Goal: Transaction & Acquisition: Purchase product/service

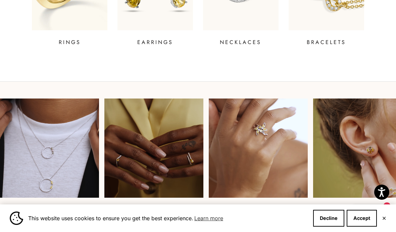
scroll to position [355, 0]
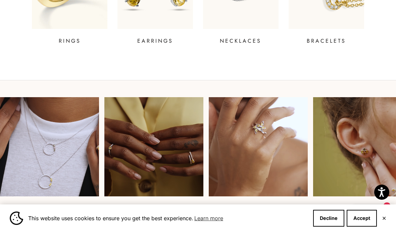
click at [182, 136] on video at bounding box center [153, 146] width 99 height 99
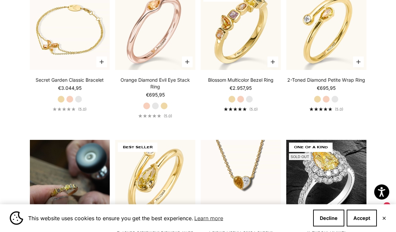
scroll to position [350, 0]
click at [341, 74] on img at bounding box center [326, 30] width 88 height 88
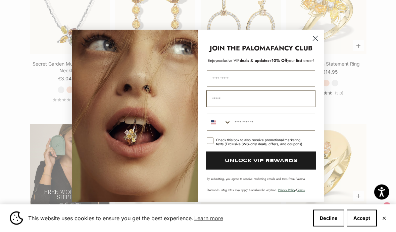
scroll to position [960, 0]
click at [318, 41] on icon "Close dialog" at bounding box center [315, 38] width 5 height 5
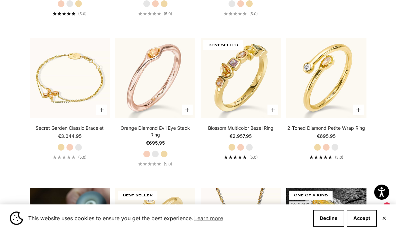
scroll to position [316, 0]
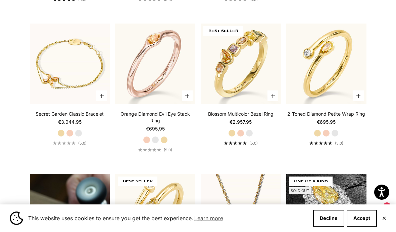
click at [338, 79] on img at bounding box center [326, 63] width 88 height 88
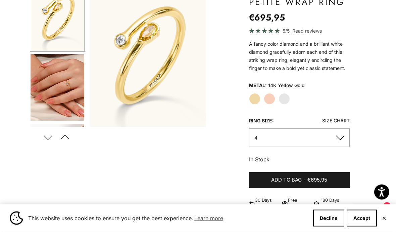
scroll to position [83, 0]
click at [289, 97] on label "White Gold" at bounding box center [284, 98] width 11 height 11
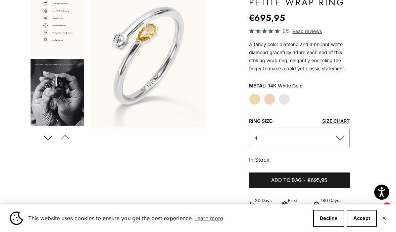
scroll to position [482, 0]
click at [268, 100] on label "Rose Gold" at bounding box center [269, 98] width 11 height 11
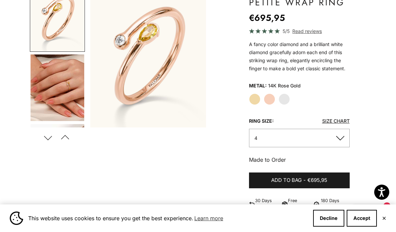
click at [256, 97] on label "Yellow Gold" at bounding box center [254, 98] width 11 height 11
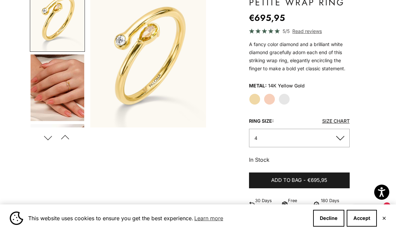
click at [285, 95] on label "White Gold" at bounding box center [284, 98] width 11 height 11
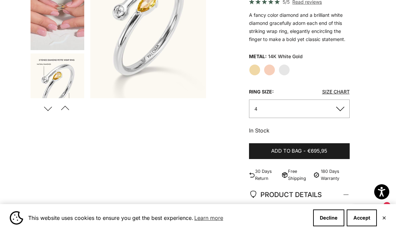
scroll to position [112, 0]
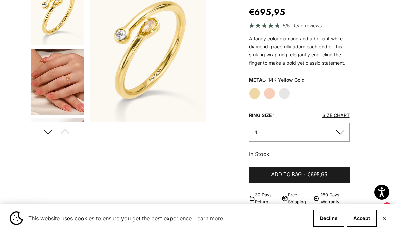
scroll to position [89, 0]
click at [285, 93] on label "White Gold" at bounding box center [284, 92] width 11 height 11
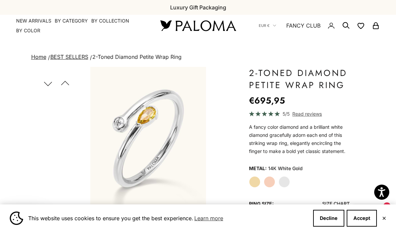
click at [114, 23] on summary "By Collection" at bounding box center [110, 20] width 38 height 7
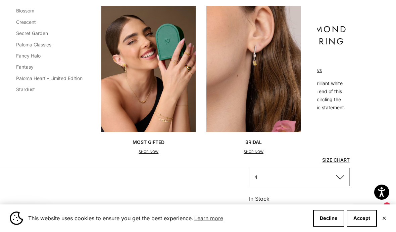
scroll to position [45, 0]
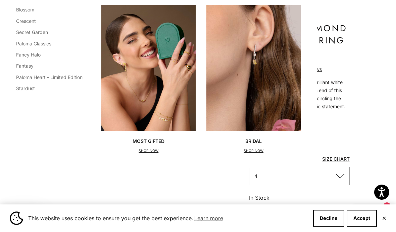
click at [48, 43] on link "Paloma Classics" at bounding box center [33, 44] width 35 height 6
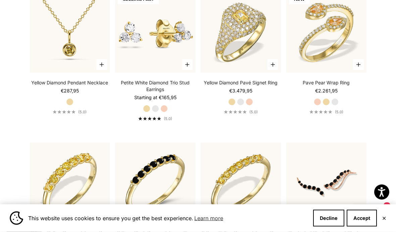
scroll to position [1554, 0]
click at [174, 64] on img at bounding box center [155, 32] width 88 height 88
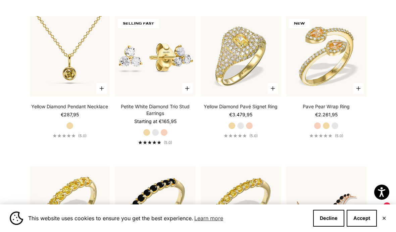
scroll to position [1529, 0]
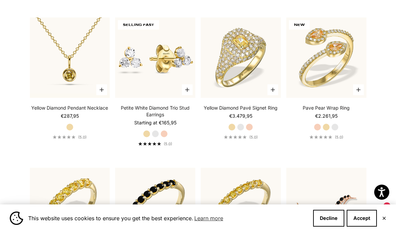
click at [81, 78] on img at bounding box center [70, 57] width 88 height 88
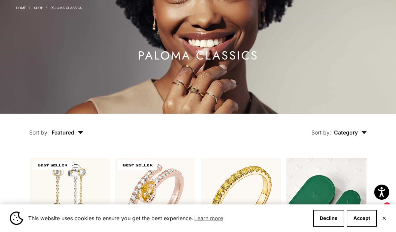
scroll to position [0, 0]
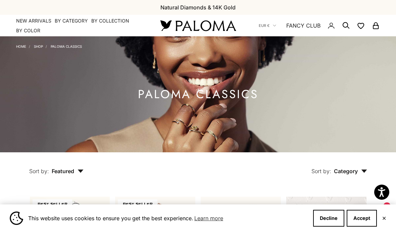
click at [75, 22] on summary "By Category" at bounding box center [71, 20] width 33 height 7
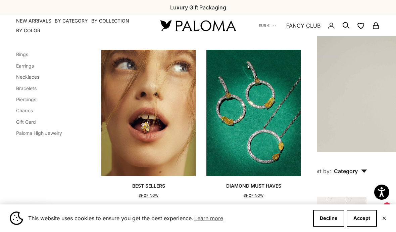
click at [33, 64] on link "Earrings" at bounding box center [25, 66] width 18 height 6
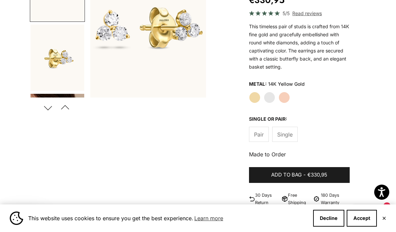
scroll to position [117, 0]
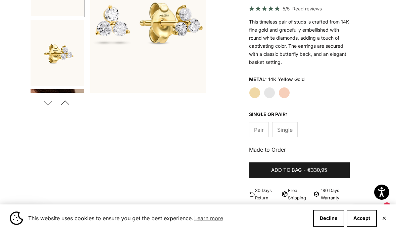
click at [269, 91] on label "White Gold" at bounding box center [269, 92] width 11 height 11
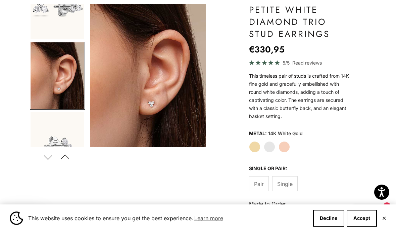
scroll to position [63, 0]
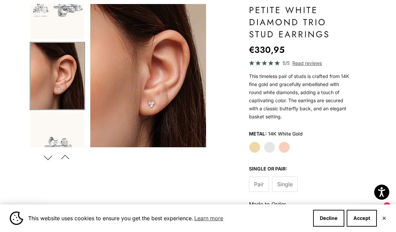
click at [287, 142] on label "Rose Gold" at bounding box center [284, 146] width 11 height 11
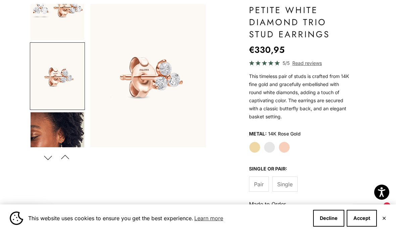
scroll to position [101, 0]
click at [253, 145] on label "Yellow Gold" at bounding box center [254, 146] width 11 height 11
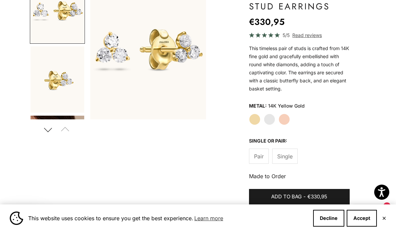
scroll to position [92, 0]
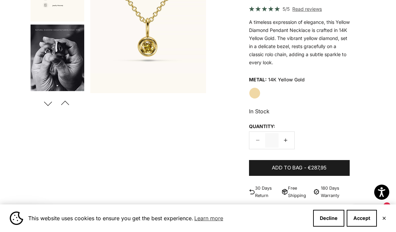
scroll to position [412, 0]
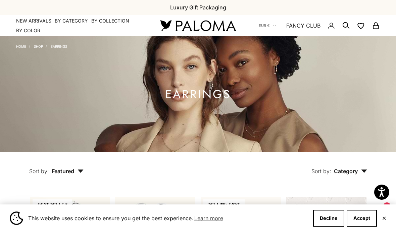
click at [72, 23] on summary "By Category" at bounding box center [71, 20] width 33 height 7
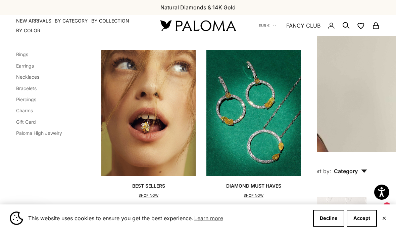
click at [34, 87] on link "Bracelets" at bounding box center [26, 88] width 20 height 6
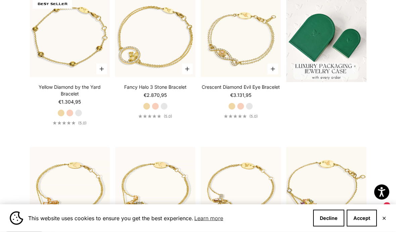
scroll to position [200, 0]
click at [243, 43] on video "#YellowGold\a#WhiteGold\a#RoseGold" at bounding box center [241, 37] width 88 height 88
click at [92, 69] on video "#YellowGold\a#RoseGold\a#WhiteGold" at bounding box center [70, 37] width 88 height 88
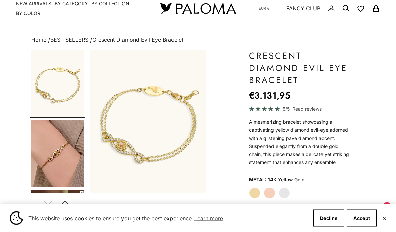
scroll to position [19, 0]
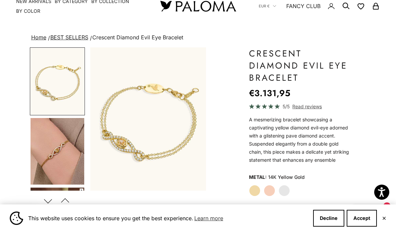
click at [287, 188] on label "White Gold" at bounding box center [284, 190] width 11 height 11
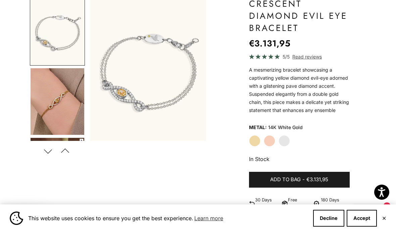
scroll to position [69, 0]
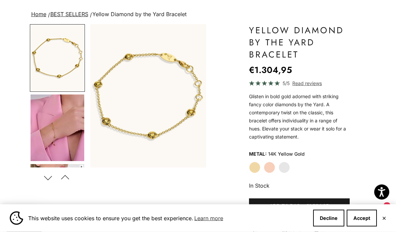
scroll to position [43, 0]
click at [287, 167] on label "White Gold" at bounding box center [284, 166] width 11 height 11
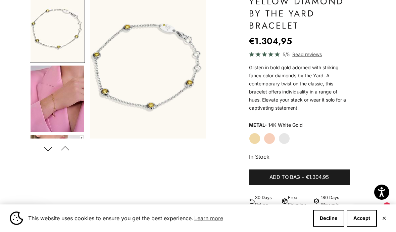
scroll to position [72, 0]
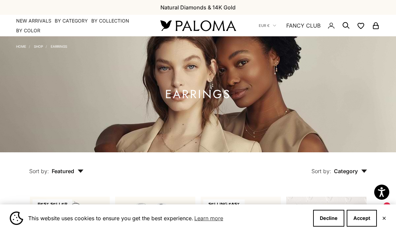
click at [78, 21] on summary "By Category" at bounding box center [71, 20] width 33 height 7
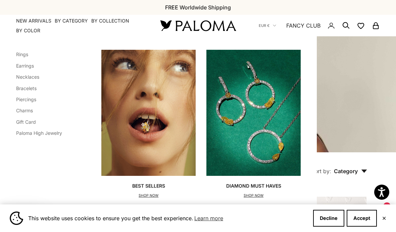
click at [27, 54] on link "Rings" at bounding box center [22, 54] width 12 height 6
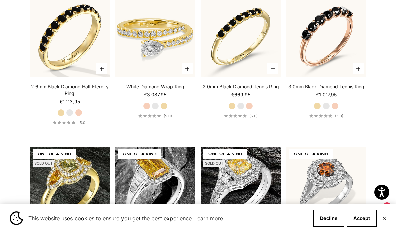
scroll to position [2259, 0]
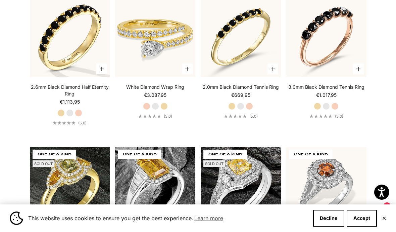
click at [179, 57] on img at bounding box center [155, 37] width 88 height 88
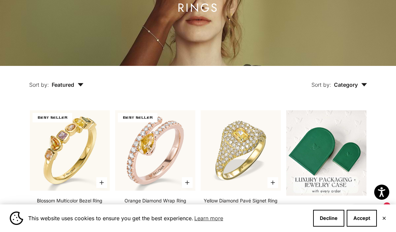
scroll to position [0, 0]
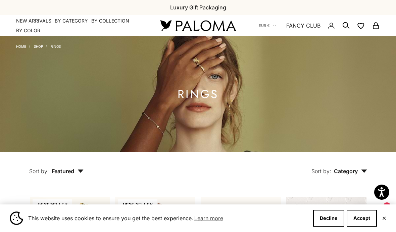
click at [71, 22] on summary "By Category" at bounding box center [71, 20] width 33 height 7
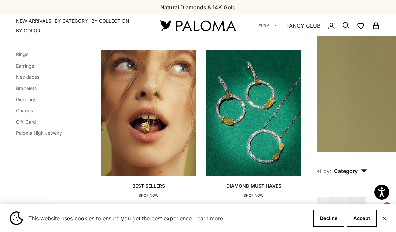
click at [36, 76] on link "Necklaces" at bounding box center [27, 77] width 23 height 6
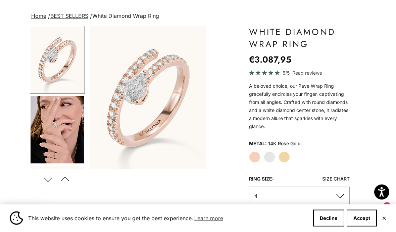
scroll to position [40, 0]
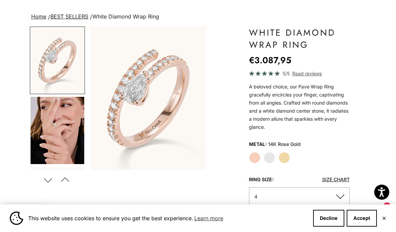
click at [271, 154] on label "White Gold" at bounding box center [269, 157] width 11 height 11
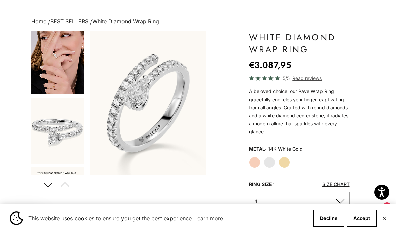
scroll to position [38, 0]
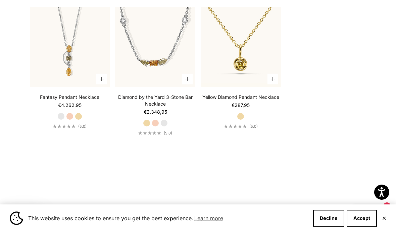
scroll to position [789, 0]
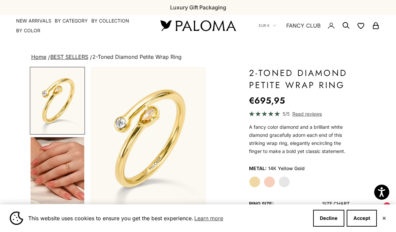
click at [282, 178] on label "White Gold" at bounding box center [284, 181] width 11 height 11
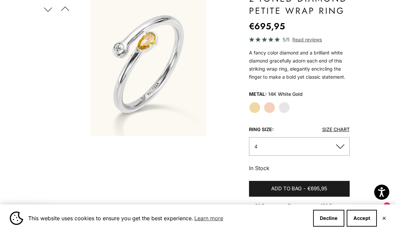
scroll to position [77, 0]
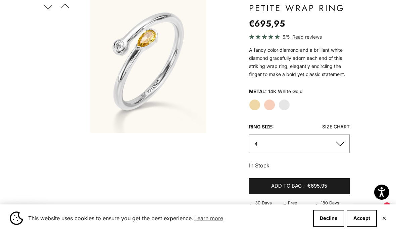
click at [311, 36] on span "Read reviews" at bounding box center [307, 37] width 30 height 8
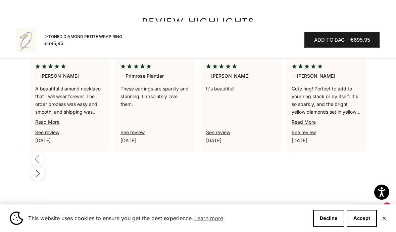
scroll to position [499, 0]
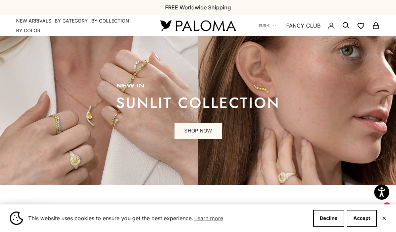
click at [70, 23] on summary "By Category" at bounding box center [71, 20] width 33 height 7
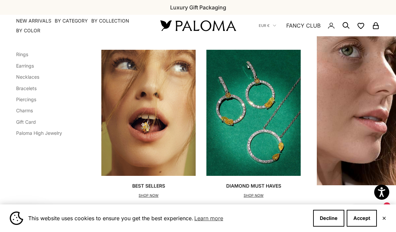
click at [23, 65] on link "Earrings" at bounding box center [25, 66] width 18 height 6
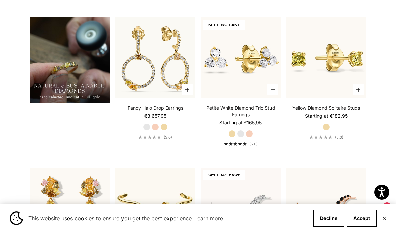
scroll to position [480, 0]
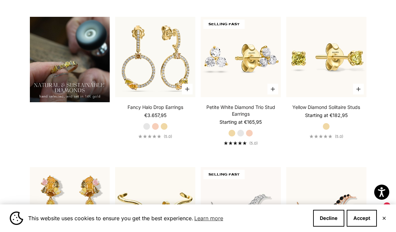
click at [135, 80] on img at bounding box center [155, 57] width 88 height 88
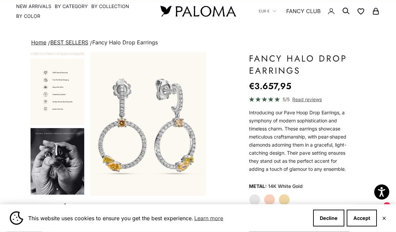
scroll to position [14, 0]
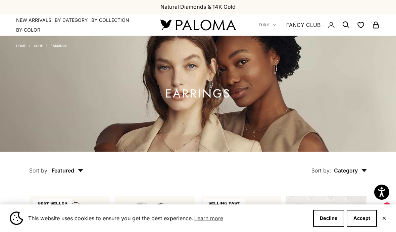
scroll to position [3, 0]
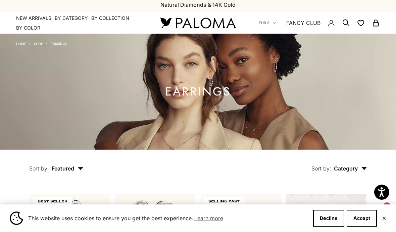
click at [76, 20] on summary "By Category" at bounding box center [71, 18] width 33 height 7
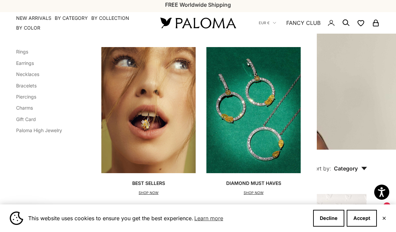
click at [21, 49] on link "Rings" at bounding box center [22, 52] width 12 height 6
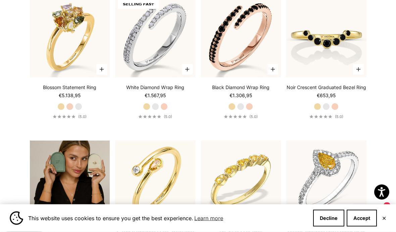
scroll to position [929, 0]
click at [132, 52] on img at bounding box center [155, 37] width 88 height 88
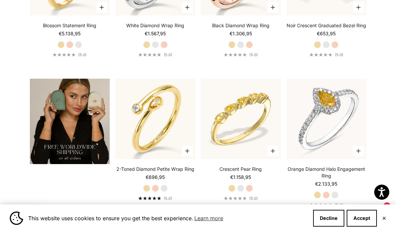
scroll to position [988, 0]
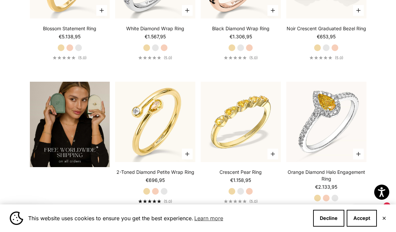
click at [148, 146] on img at bounding box center [155, 122] width 88 height 88
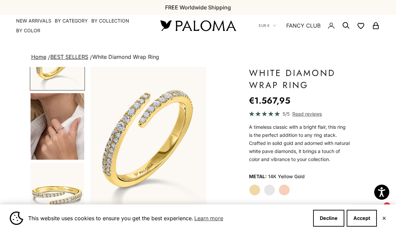
scroll to position [45, 0]
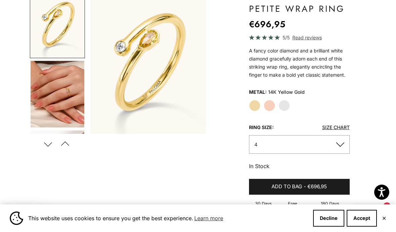
scroll to position [104, 0]
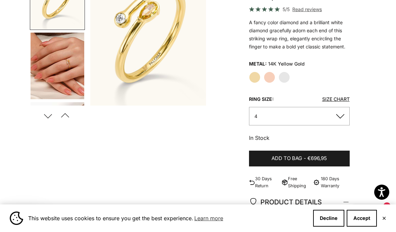
click at [284, 77] on label "White Gold" at bounding box center [284, 77] width 11 height 11
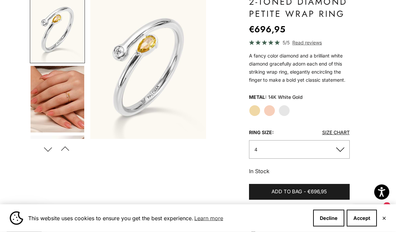
scroll to position [67, 0]
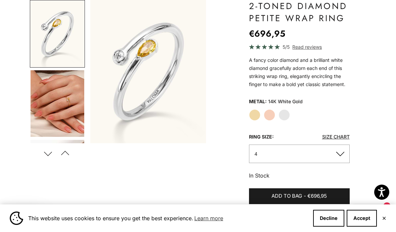
click at [344, 154] on button "4" at bounding box center [299, 153] width 101 height 18
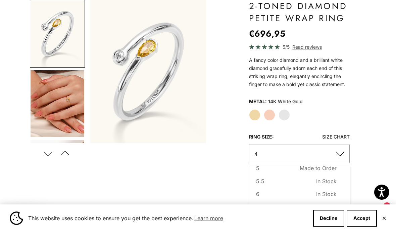
scroll to position [36, 0]
click at [330, 180] on span "In Stock" at bounding box center [326, 180] width 20 height 9
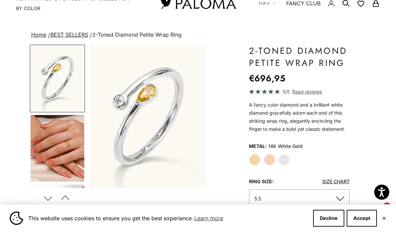
scroll to position [20, 0]
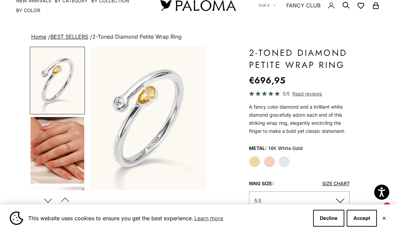
click at [76, 143] on img "Go to item 4" at bounding box center [58, 150] width 54 height 66
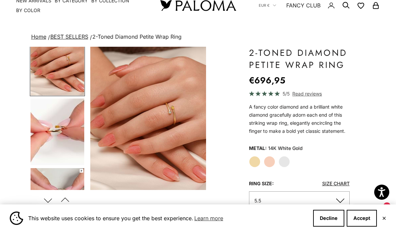
scroll to position [89, 0]
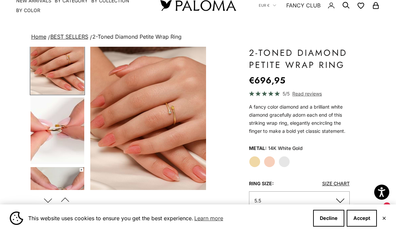
click at [71, 134] on img "Go to item 5" at bounding box center [58, 130] width 54 height 66
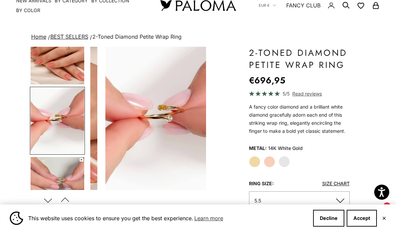
scroll to position [0, 248]
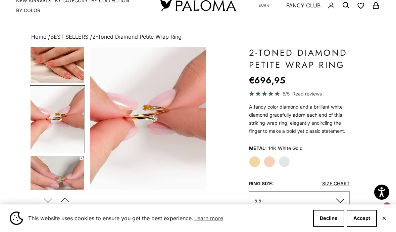
click at [72, 174] on img "Go to item 6" at bounding box center [58, 188] width 54 height 66
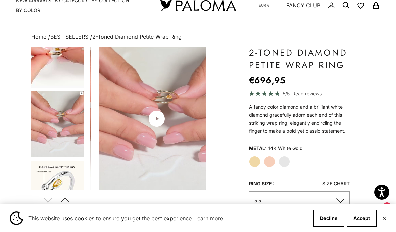
scroll to position [0, 372]
